Goal: Navigation & Orientation: Find specific page/section

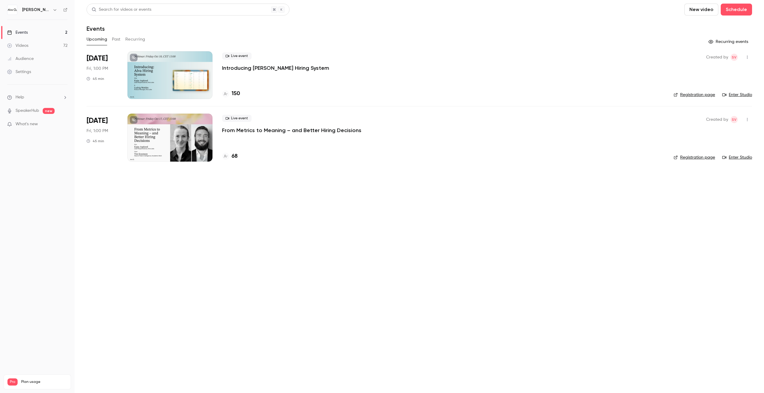
click at [53, 9] on icon "button" at bounding box center [55, 9] width 5 height 5
click at [54, 55] on div "Switch channel 2" at bounding box center [52, 55] width 61 height 6
click at [61, 54] on link "[PERSON_NAME][GEOGRAPHIC_DATA]" at bounding box center [52, 49] width 94 height 17
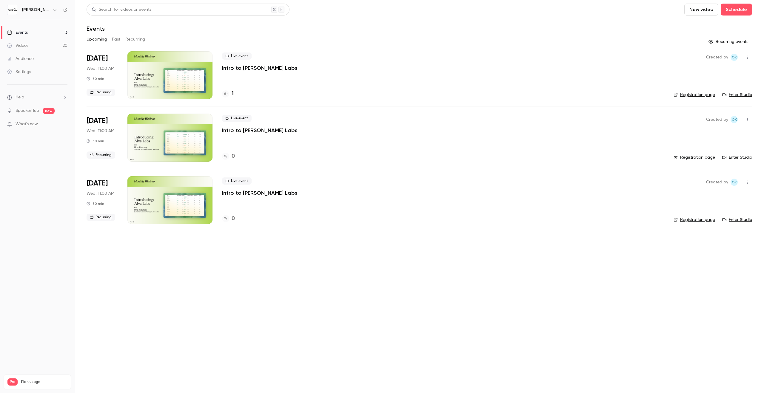
click at [49, 12] on h6 "[PERSON_NAME][GEOGRAPHIC_DATA]" at bounding box center [36, 10] width 28 height 6
click at [54, 11] on icon "button" at bounding box center [55, 9] width 5 height 5
click at [47, 55] on span "Switch channel" at bounding box center [37, 55] width 30 height 6
click at [56, 69] on div "[PERSON_NAME] Labs" at bounding box center [58, 67] width 73 height 6
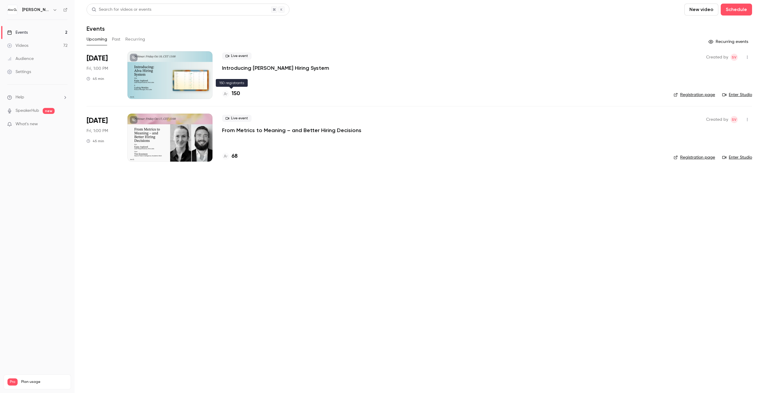
click at [232, 90] on h4 "150" at bounding box center [236, 94] width 8 height 8
